Goal: Task Accomplishment & Management: Use online tool/utility

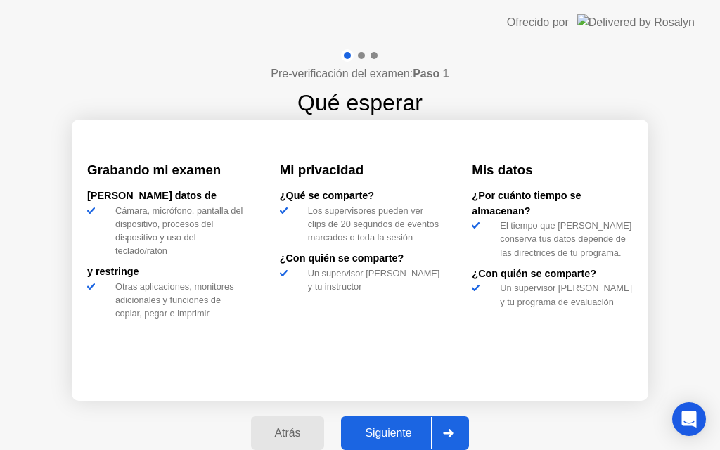
click at [400, 429] on div "Siguiente" at bounding box center [388, 433] width 86 height 13
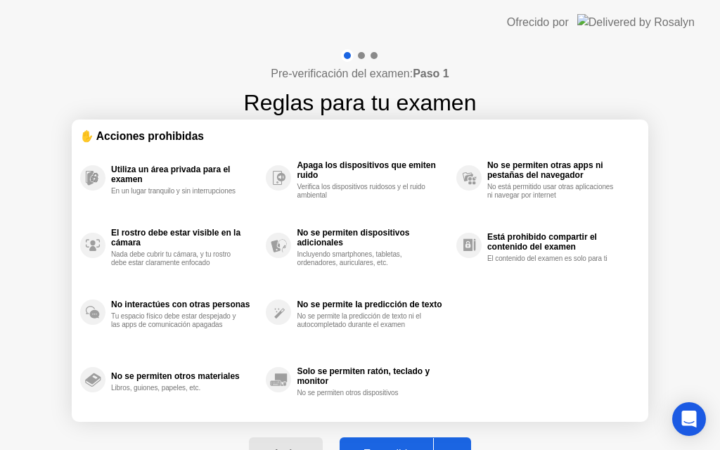
click at [375, 450] on div "Entendido" at bounding box center [388, 454] width 89 height 13
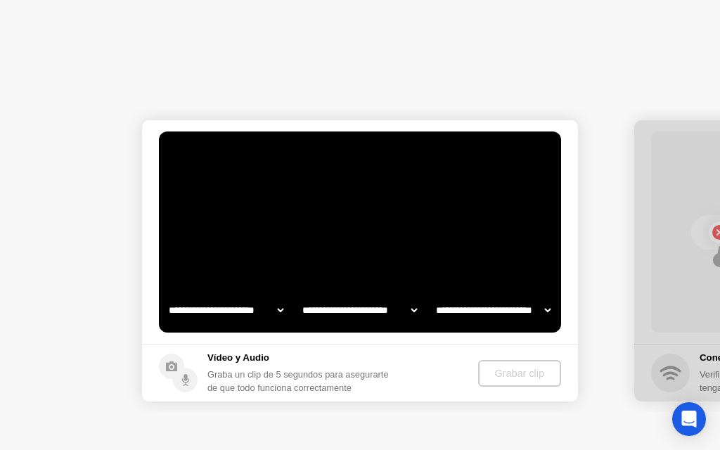
select select "**********"
select select "*******"
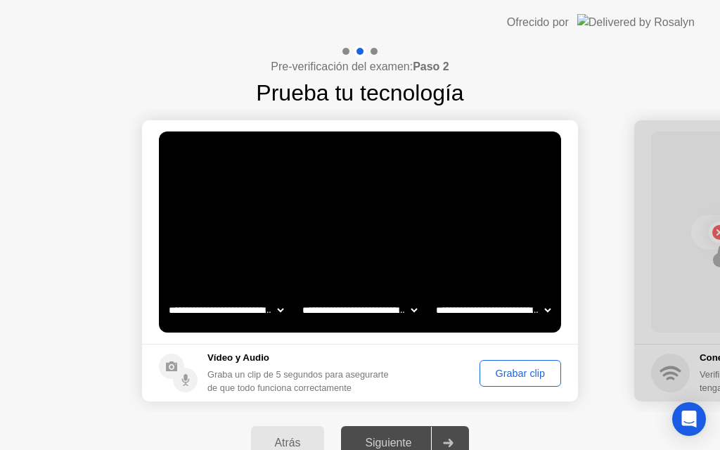
click at [516, 371] on div "Grabar clip" at bounding box center [521, 373] width 72 height 11
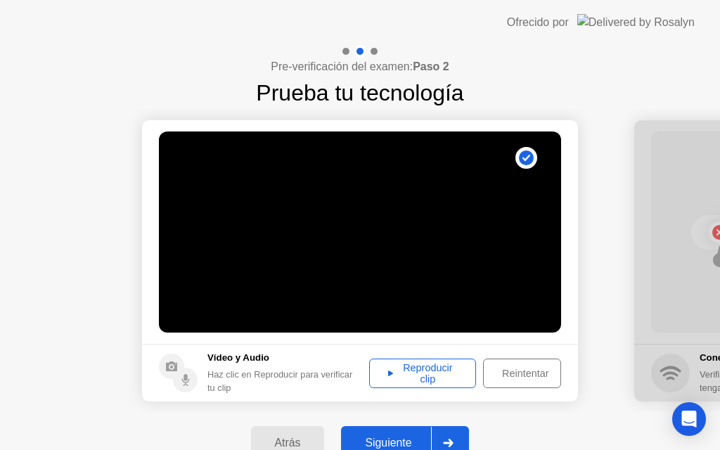
click at [507, 368] on div "Reintentar" at bounding box center [525, 373] width 75 height 11
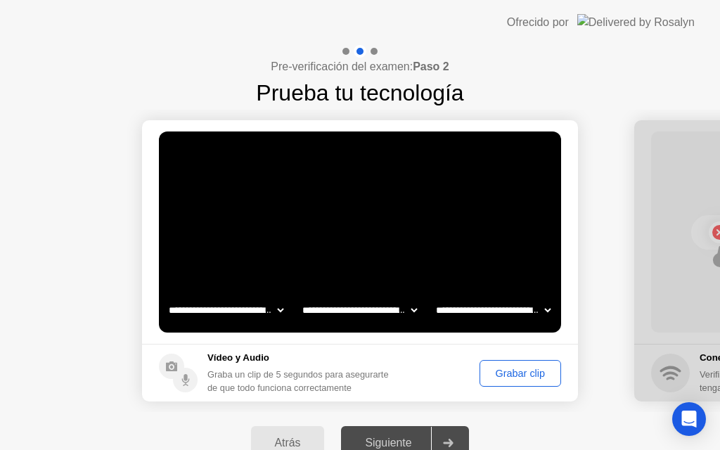
click at [507, 368] on div "Grabar clip" at bounding box center [521, 373] width 72 height 11
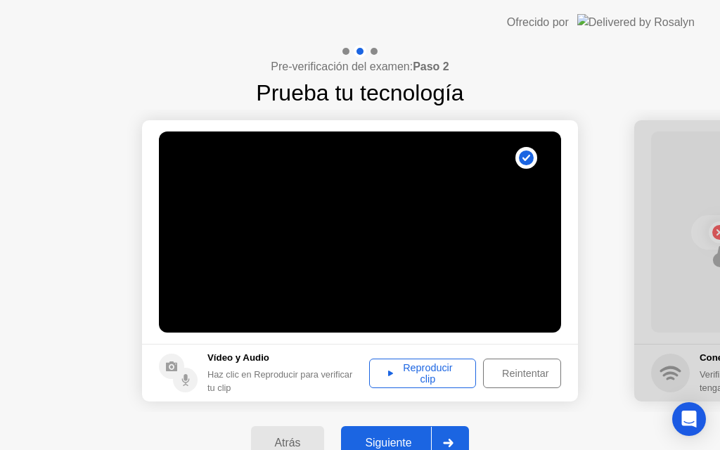
click at [424, 388] on footer "Vídeo y Audio Haz clic en Reproducir para verificar tu clip Reproducir clip Rei…" at bounding box center [360, 373] width 436 height 58
click at [424, 364] on div "Reproducir clip" at bounding box center [422, 373] width 97 height 23
click at [404, 445] on div "Siguiente" at bounding box center [388, 443] width 86 height 13
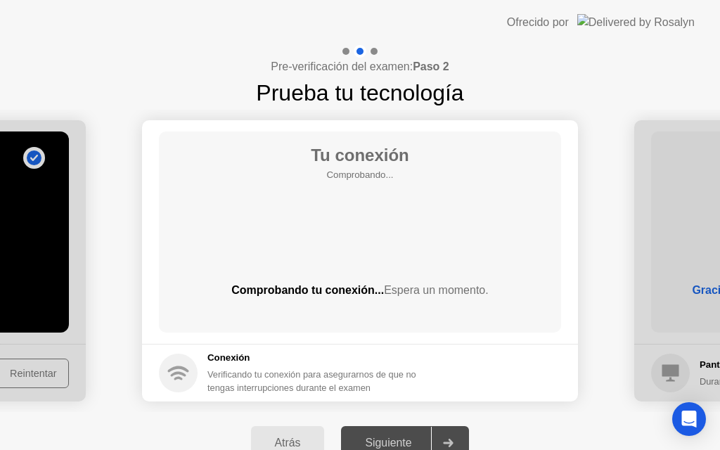
click at [350, 249] on div "Tu conexión Comprobando... Comprobando tu conexión... Espera un momento." at bounding box center [360, 232] width 402 height 201
click at [379, 222] on div "Tu conexión Comprobando... Comprobando tu conexión... Espera un momento." at bounding box center [360, 232] width 402 height 201
click at [352, 257] on div "Tu conexión Comprobando... Comprobando tu conexión... Espera un momento." at bounding box center [360, 232] width 402 height 201
click at [397, 450] on div "Siguiente" at bounding box center [388, 443] width 86 height 13
click at [294, 438] on div "Atrás" at bounding box center [287, 443] width 65 height 13
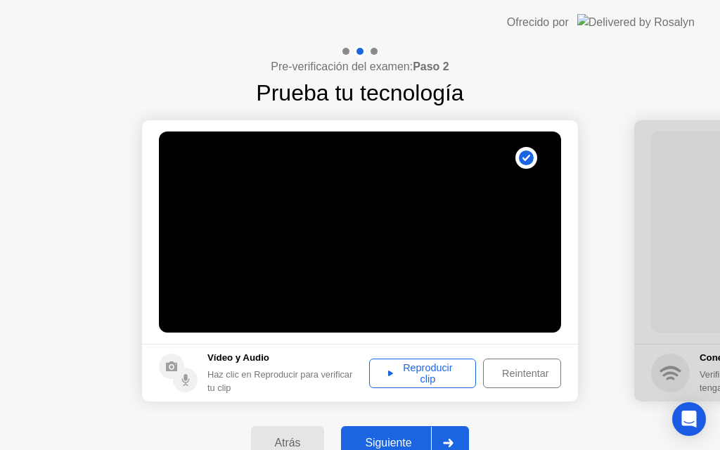
click at [402, 366] on div "Reproducir clip" at bounding box center [422, 373] width 97 height 23
click at [395, 450] on div "Siguiente" at bounding box center [388, 443] width 86 height 13
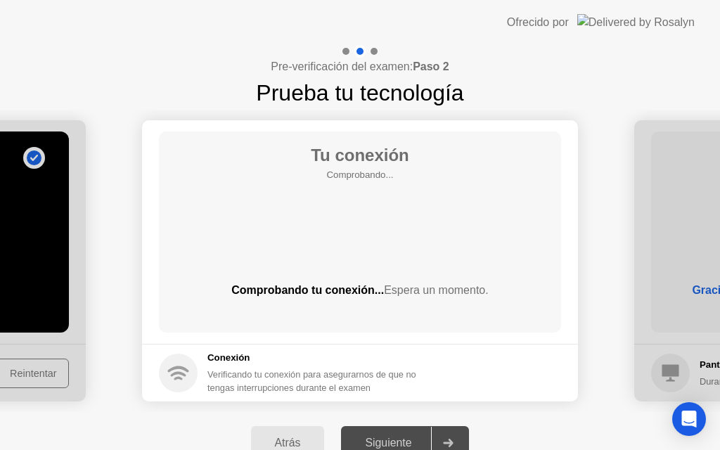
click at [598, 68] on div "Pre-verificación del examen: Paso 2 Prueba tu tecnología" at bounding box center [360, 77] width 720 height 65
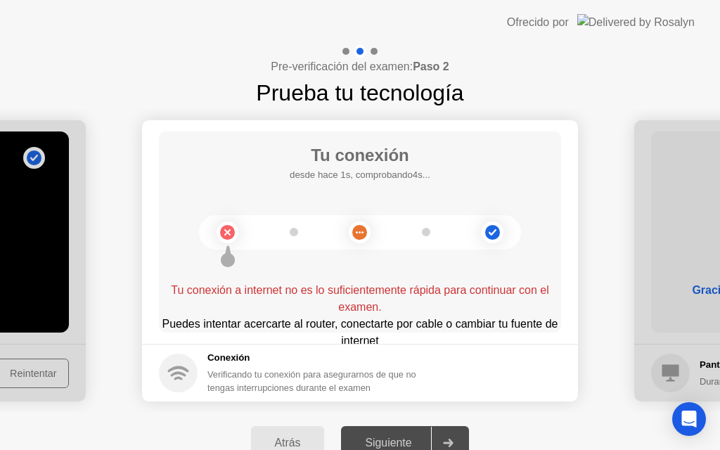
click at [369, 273] on div "Tu conexión desde hace 1s, comprobando4s... Tu conexión a internet no es lo suf…" at bounding box center [360, 232] width 402 height 201
